Goal: Task Accomplishment & Management: Complete application form

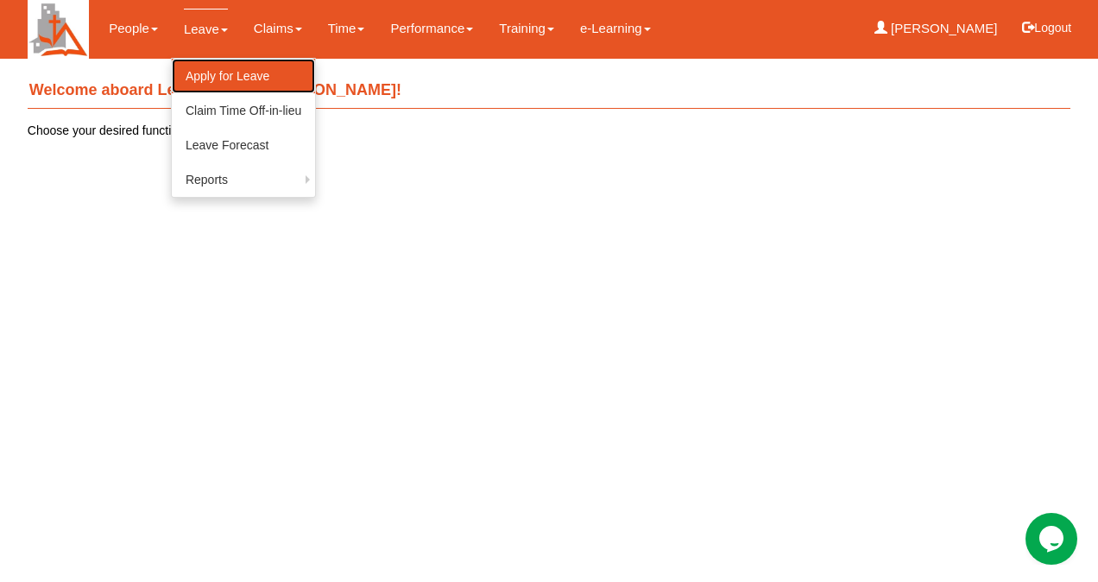
click at [220, 64] on link "Apply for Leave" at bounding box center [243, 76] width 143 height 35
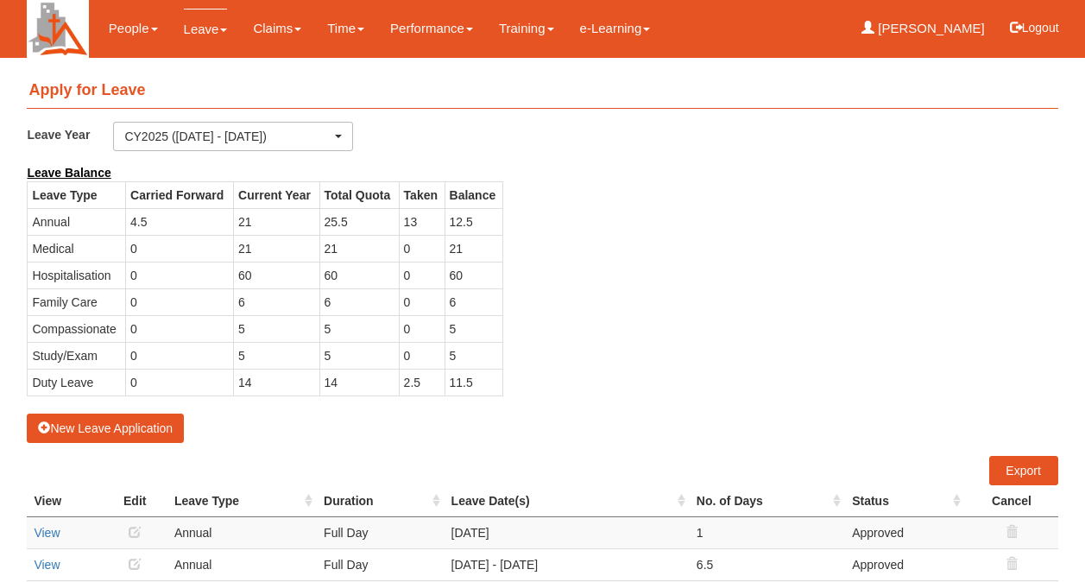
select select "50"
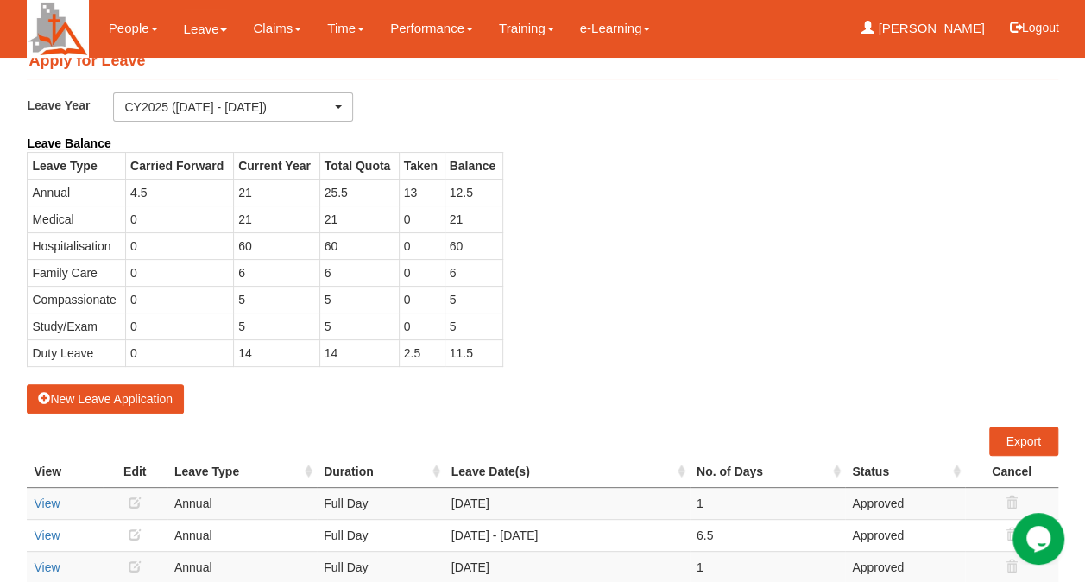
scroll to position [30, 0]
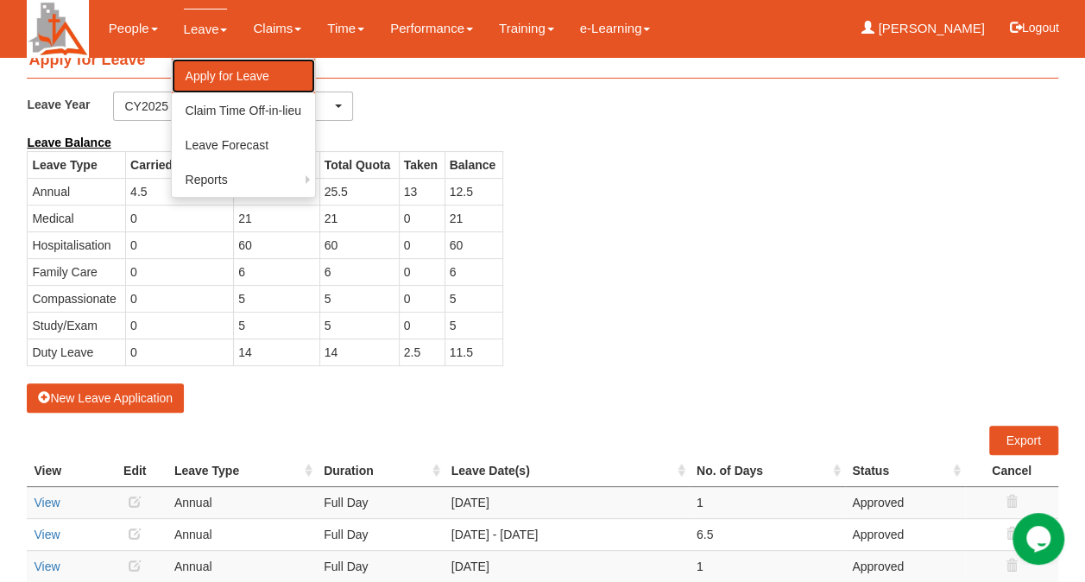
click at [228, 68] on link "Apply for Leave" at bounding box center [243, 76] width 143 height 35
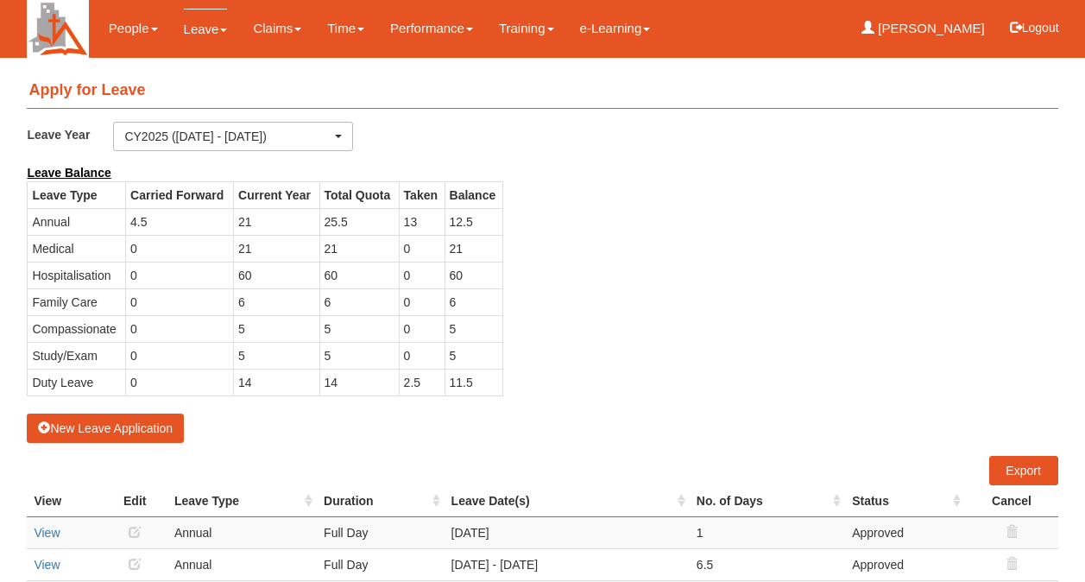
select select "50"
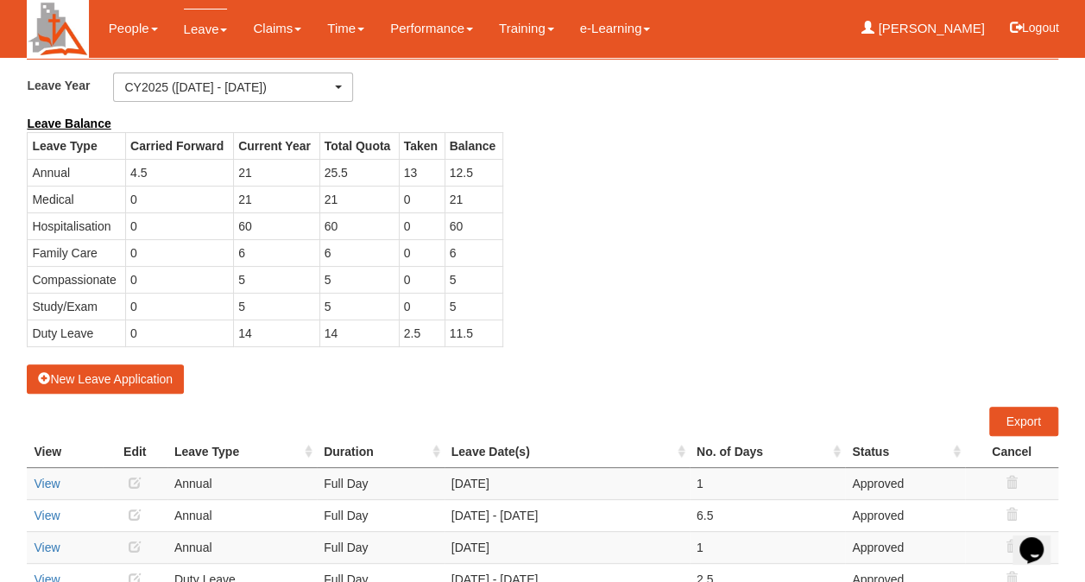
scroll to position [50, 0]
click at [130, 371] on button "New Leave Application" at bounding box center [105, 378] width 157 height 29
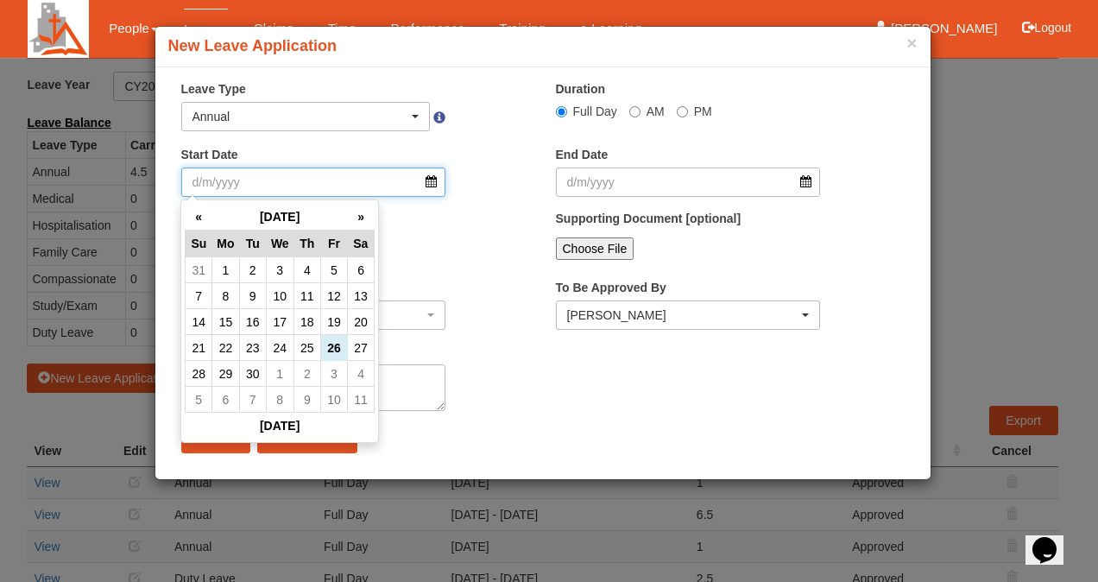
click at [429, 179] on input "Start Date" at bounding box center [313, 182] width 265 height 29
click at [361, 225] on th "»" at bounding box center [360, 217] width 27 height 27
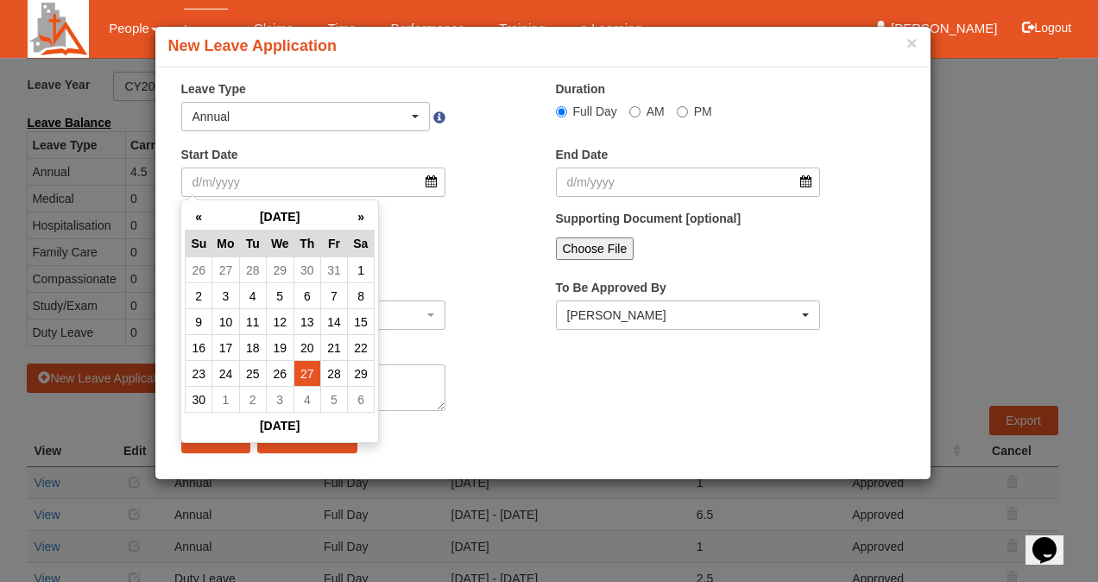
click at [311, 370] on td "27" at bounding box center [307, 374] width 27 height 26
type input "27/11/2025"
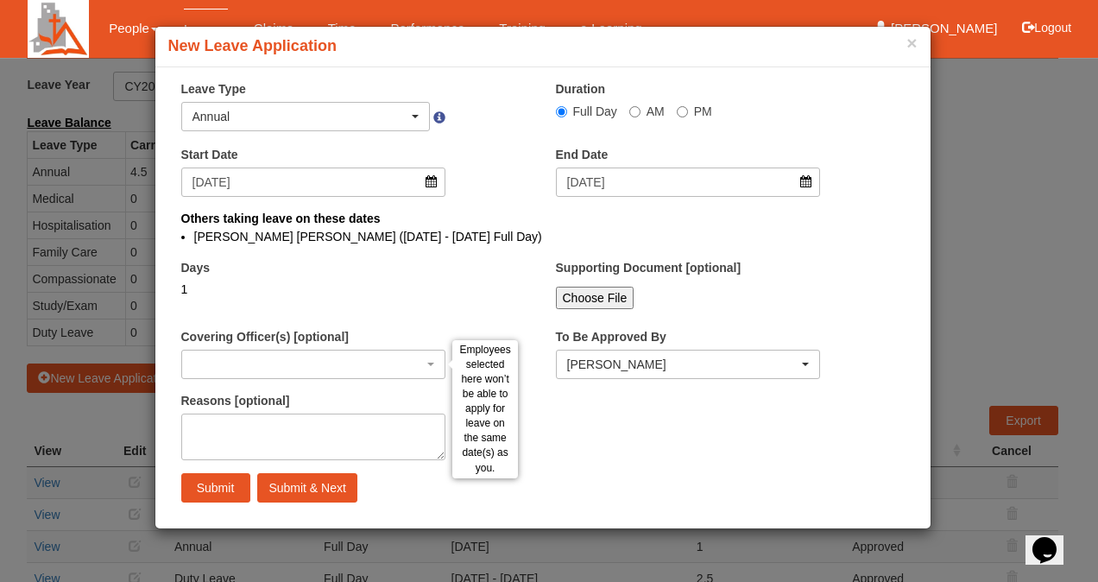
select select
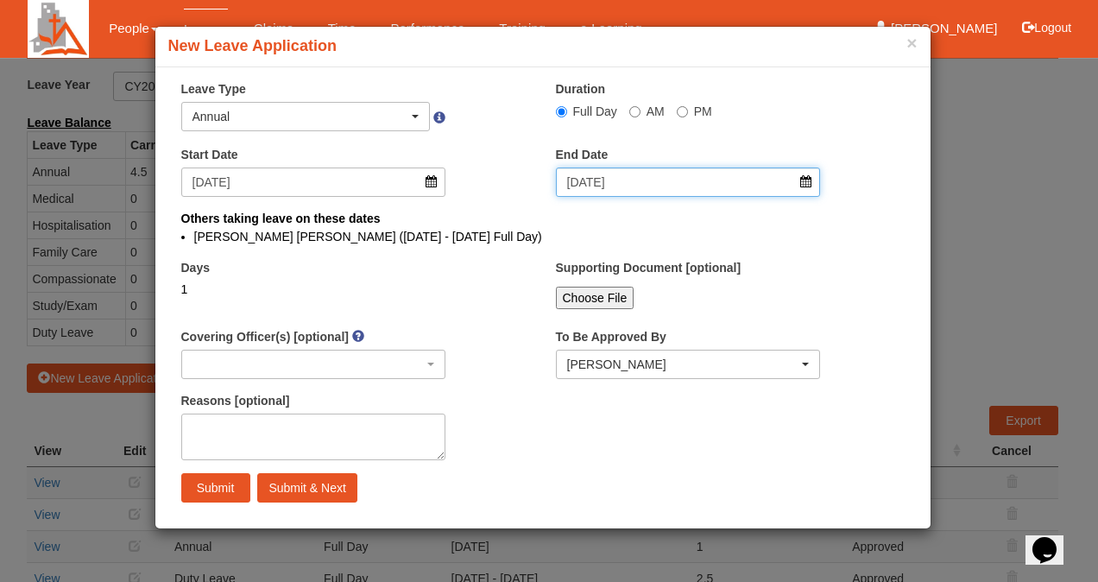
click at [808, 185] on input "27/11/2025" at bounding box center [688, 182] width 265 height 29
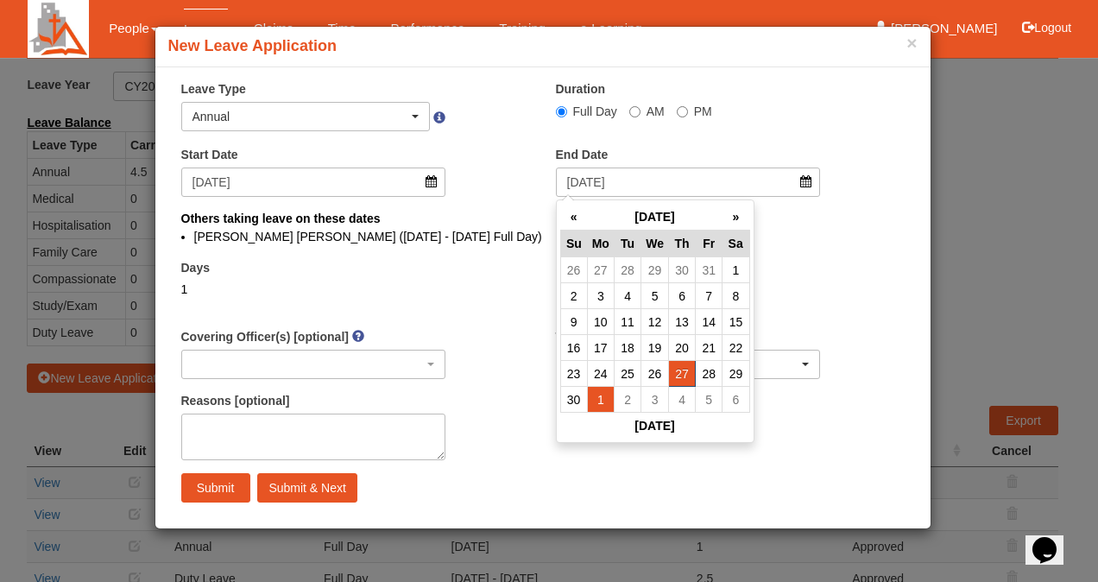
click at [611, 407] on td "1" at bounding box center [600, 400] width 27 height 26
type input "1/12/2025"
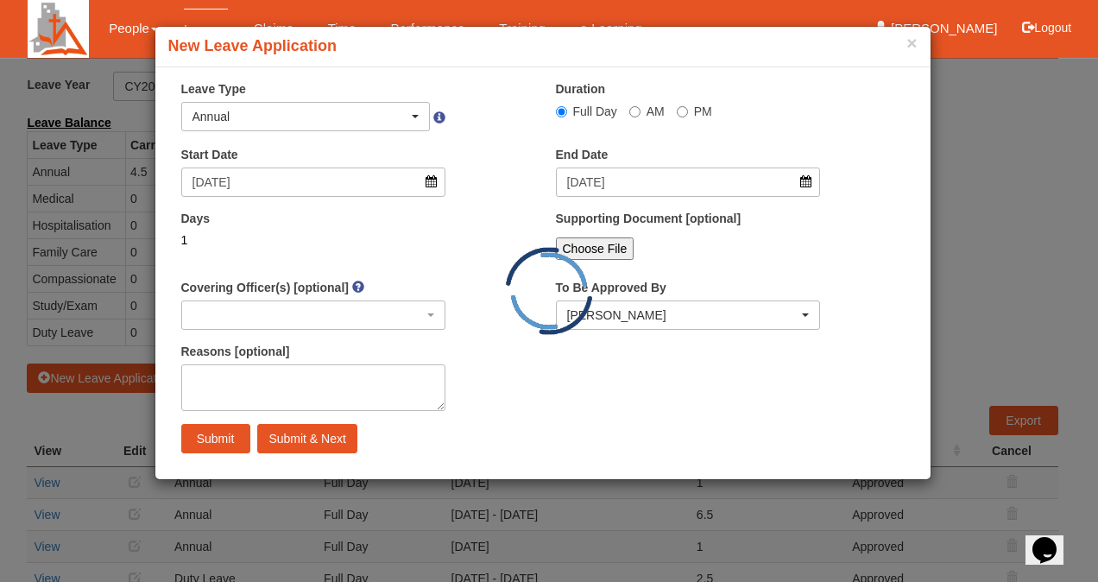
select select
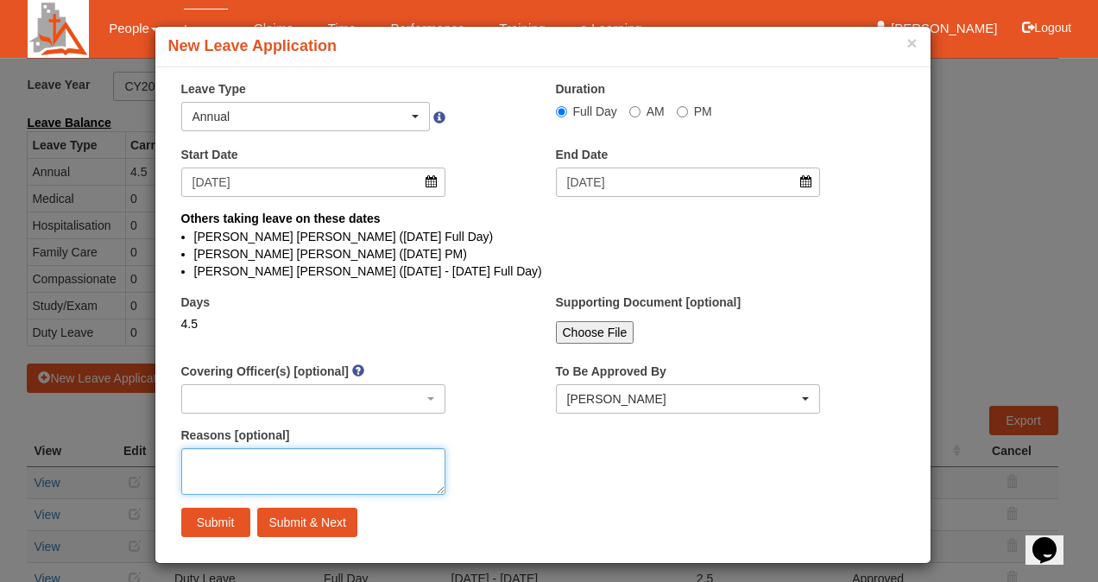
click at [271, 471] on textarea "Reasons [optional]" at bounding box center [313, 471] width 265 height 47
type textarea "c"
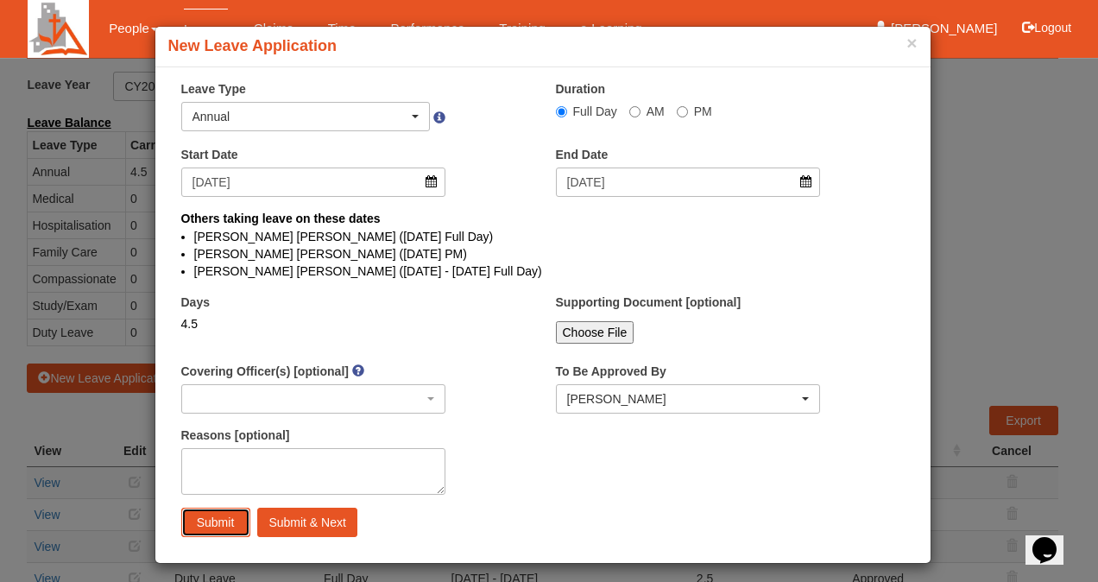
click at [202, 526] on input "Submit" at bounding box center [215, 522] width 69 height 29
select select
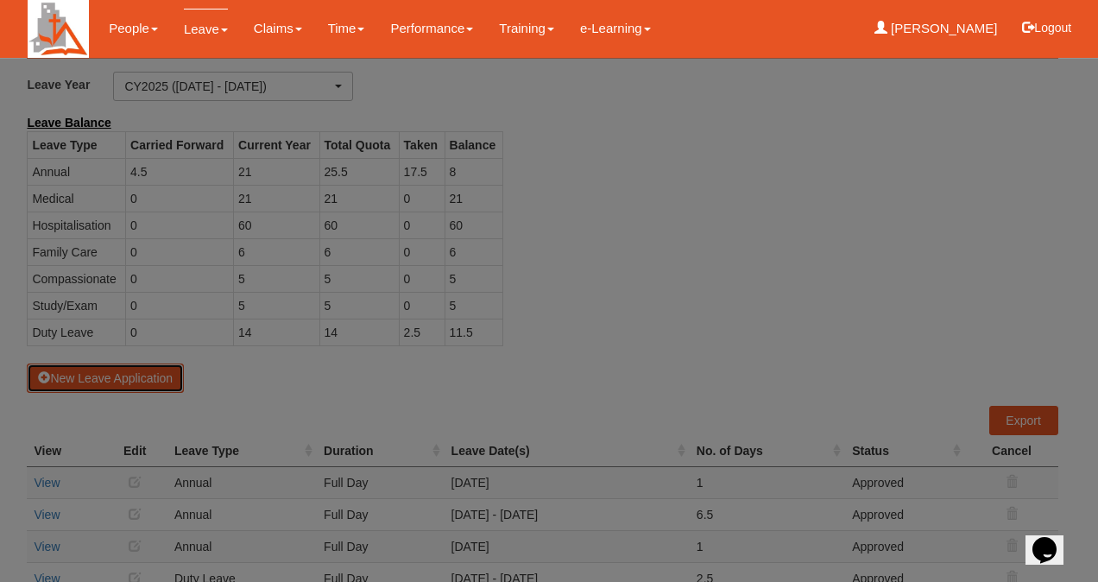
select select "50"
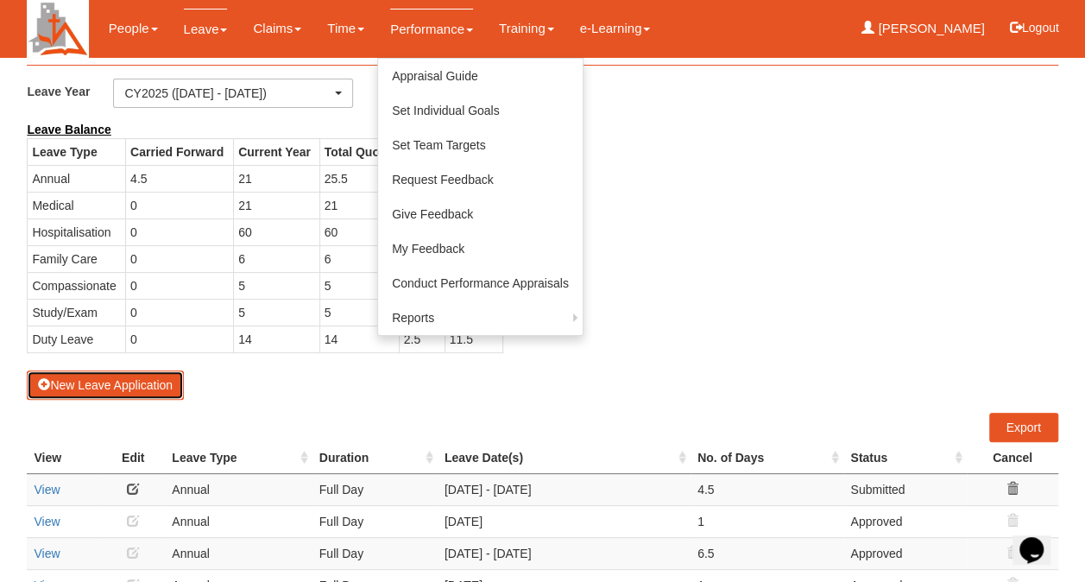
scroll to position [0, 0]
